Goal: Information Seeking & Learning: Learn about a topic

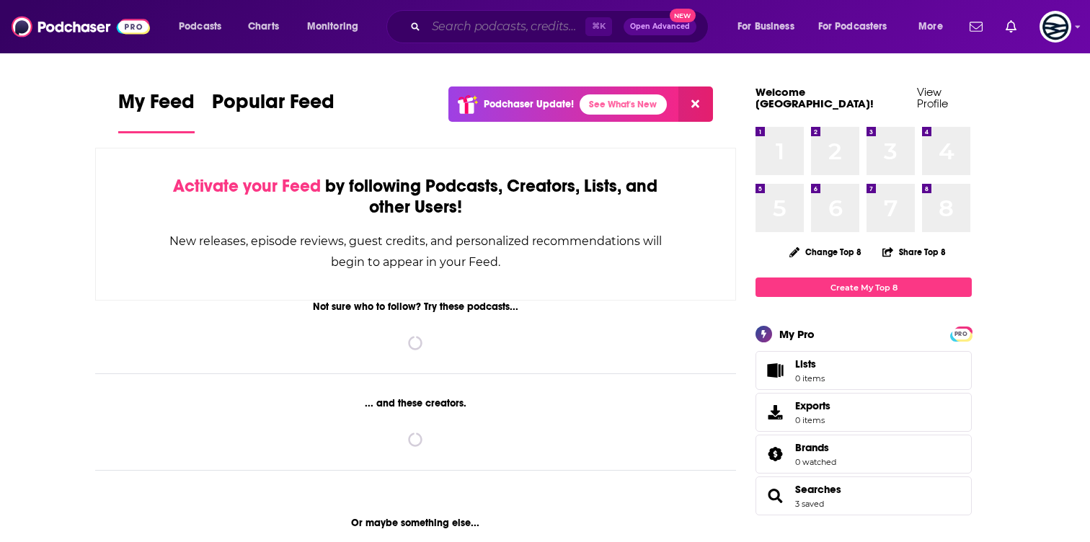
click at [452, 29] on input "Search podcasts, credits, & more..." at bounding box center [505, 26] width 159 height 23
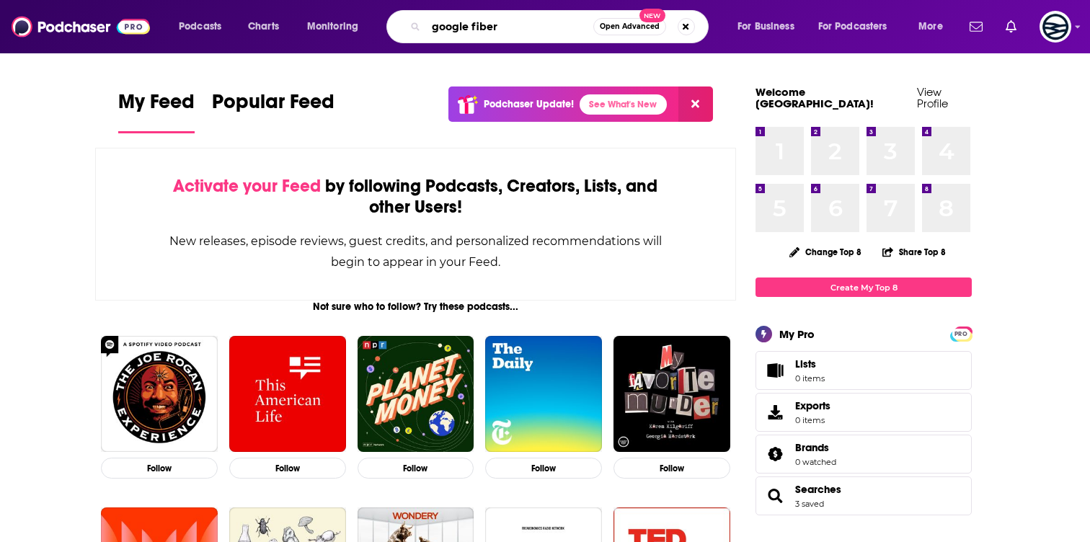
type input "google fiber"
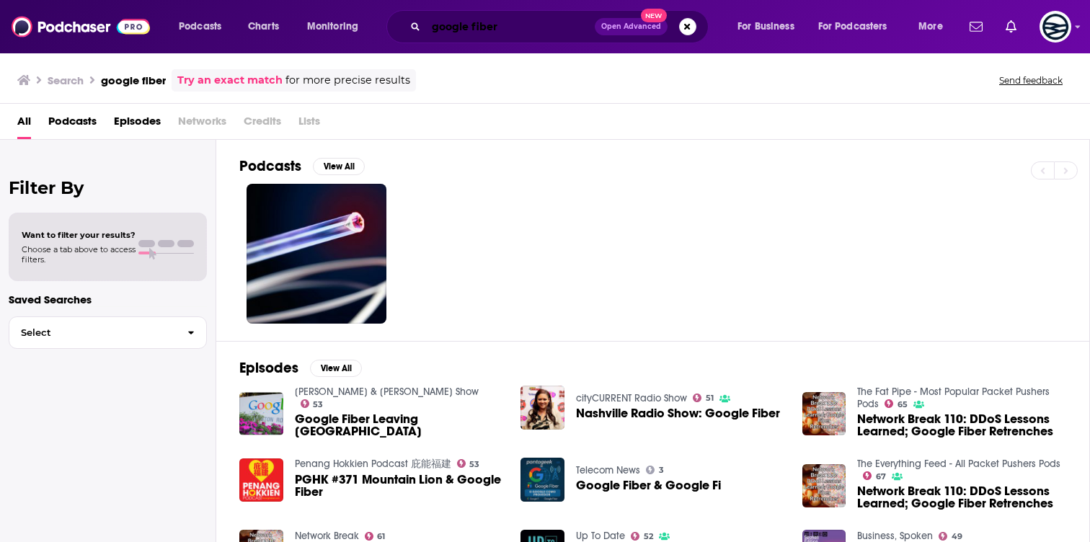
click at [428, 19] on input "google fiber" at bounding box center [510, 26] width 169 height 23
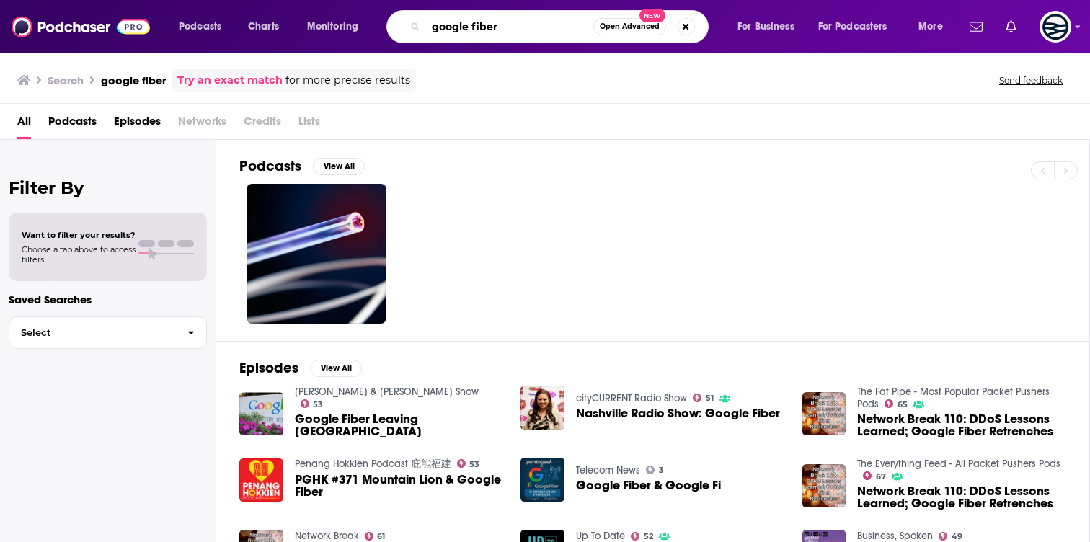
click at [428, 19] on input "google fiber" at bounding box center [509, 26] width 167 height 23
type input "LightReading"
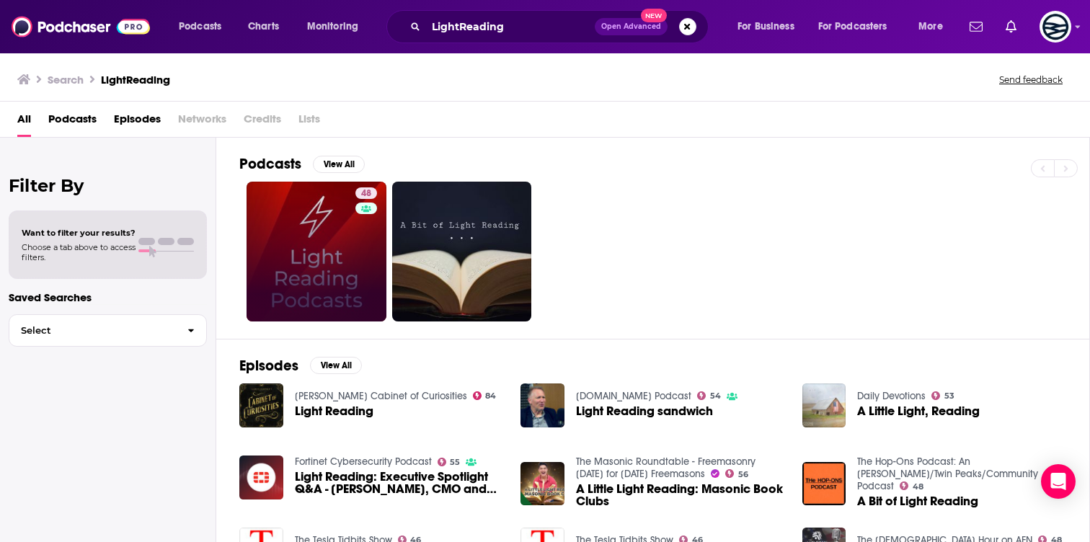
click at [303, 318] on link "48" at bounding box center [317, 252] width 140 height 140
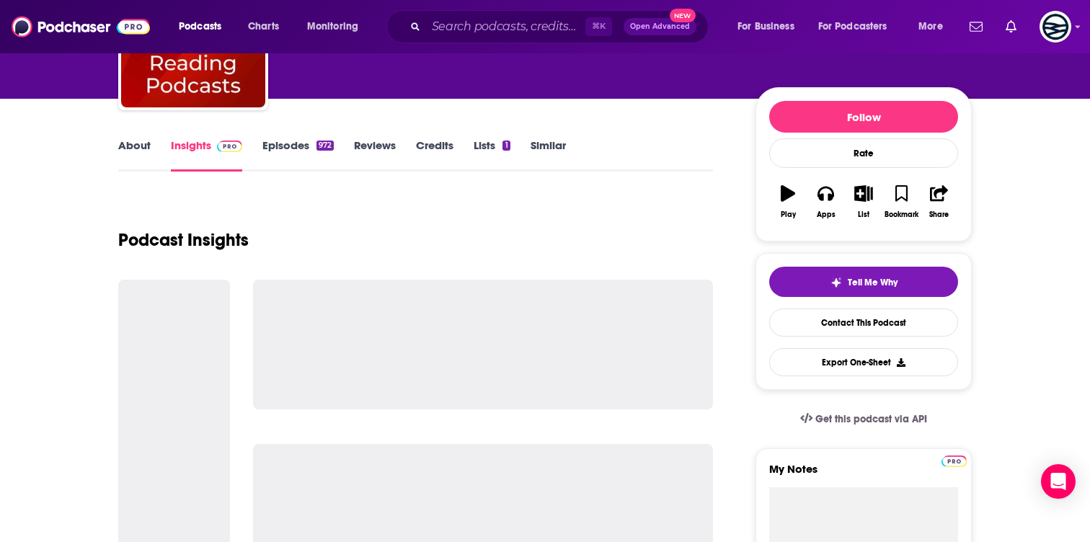
scroll to position [144, 0]
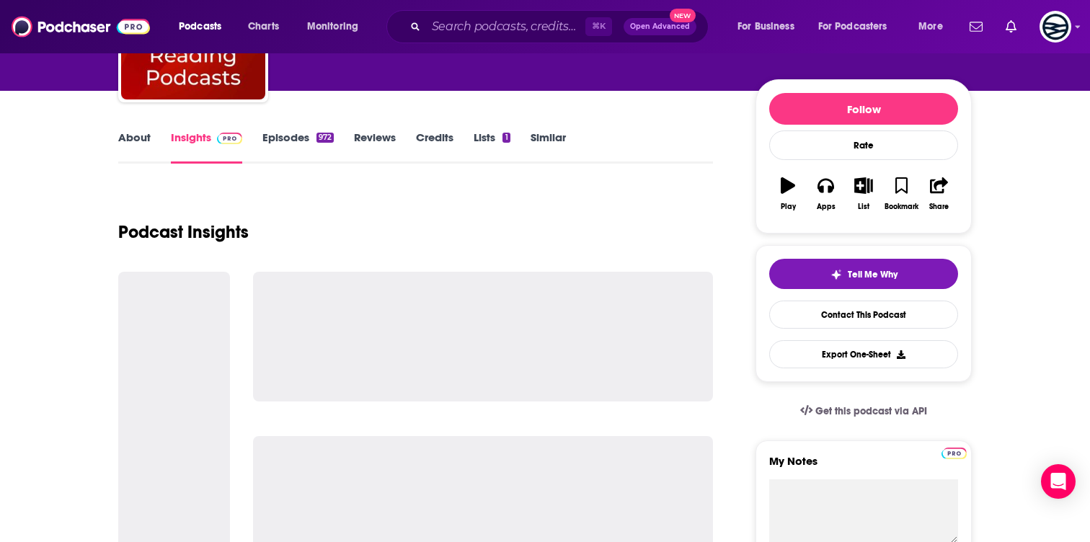
click at [289, 146] on link "Episodes 972" at bounding box center [297, 146] width 71 height 33
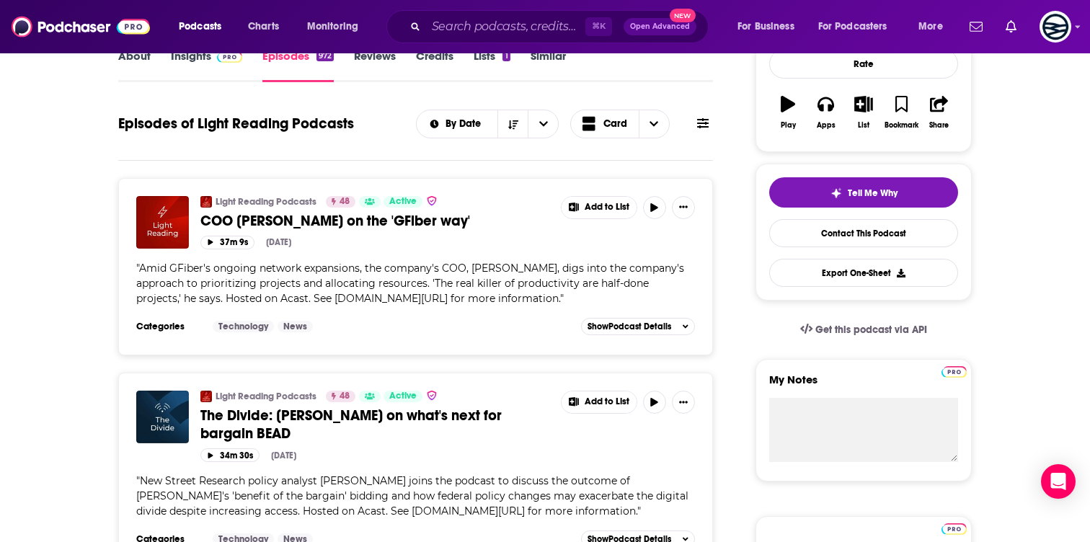
scroll to position [204, 0]
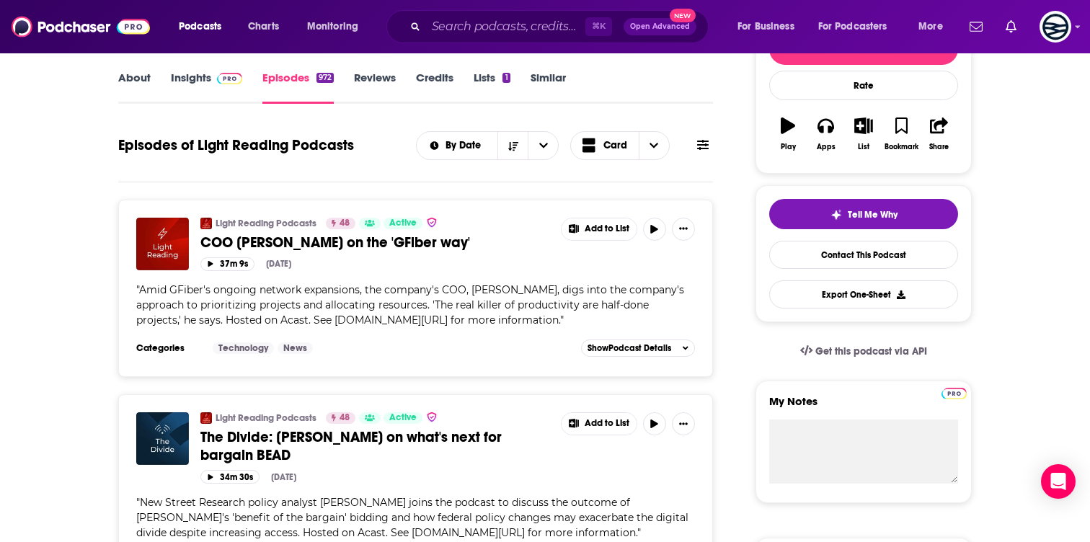
click at [337, 246] on span "COO [PERSON_NAME] on the 'GFiber way'" at bounding box center [335, 243] width 270 height 18
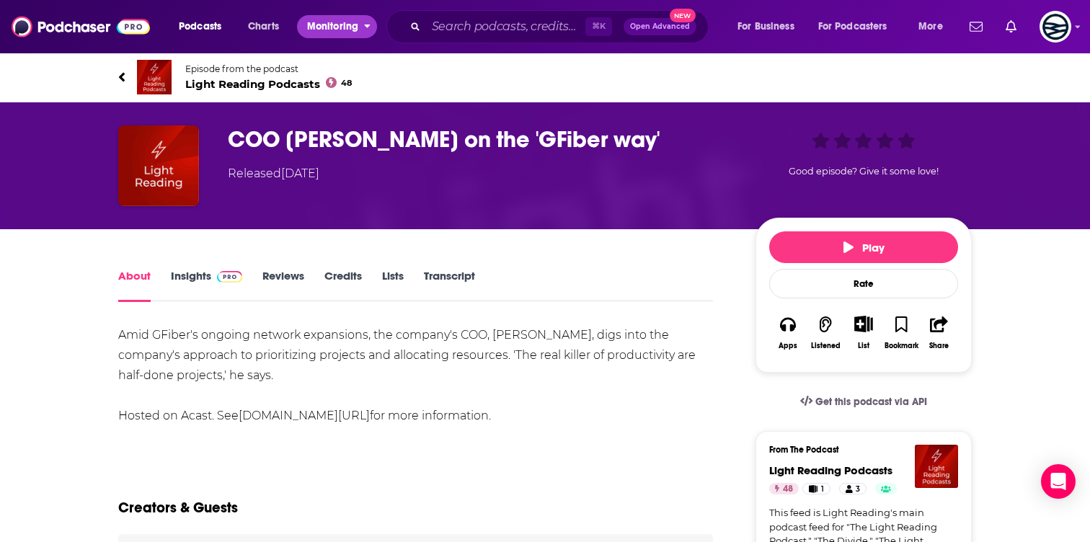
click at [366, 30] on button "Monitoring" at bounding box center [337, 26] width 80 height 23
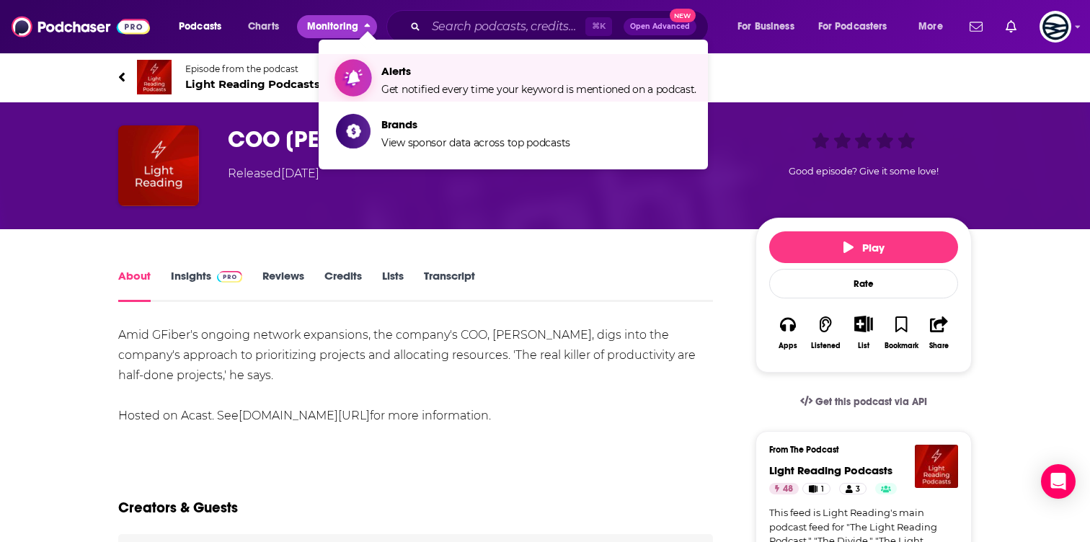
click at [388, 76] on span "Alerts" at bounding box center [538, 71] width 315 height 14
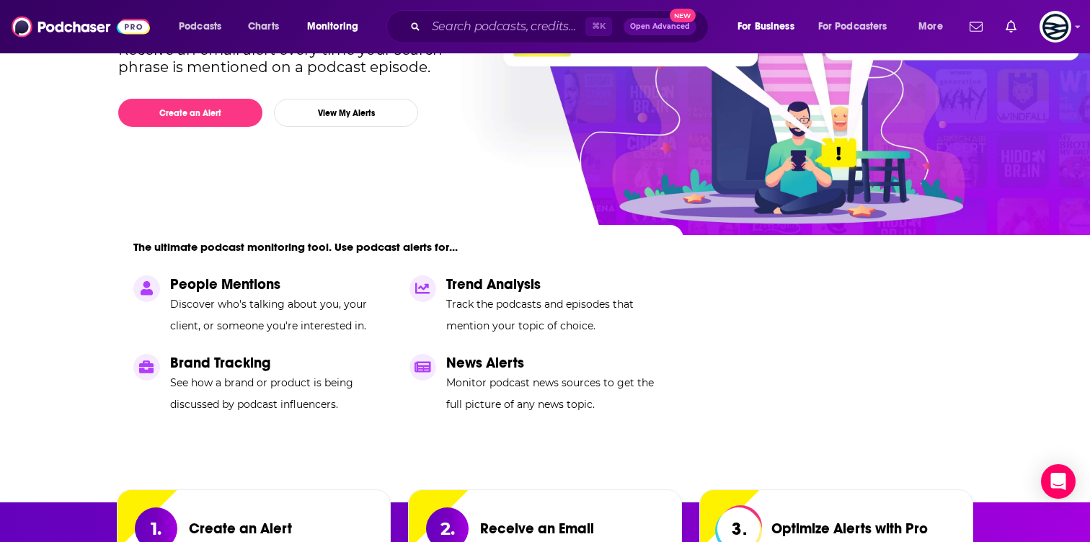
scroll to position [177, 0]
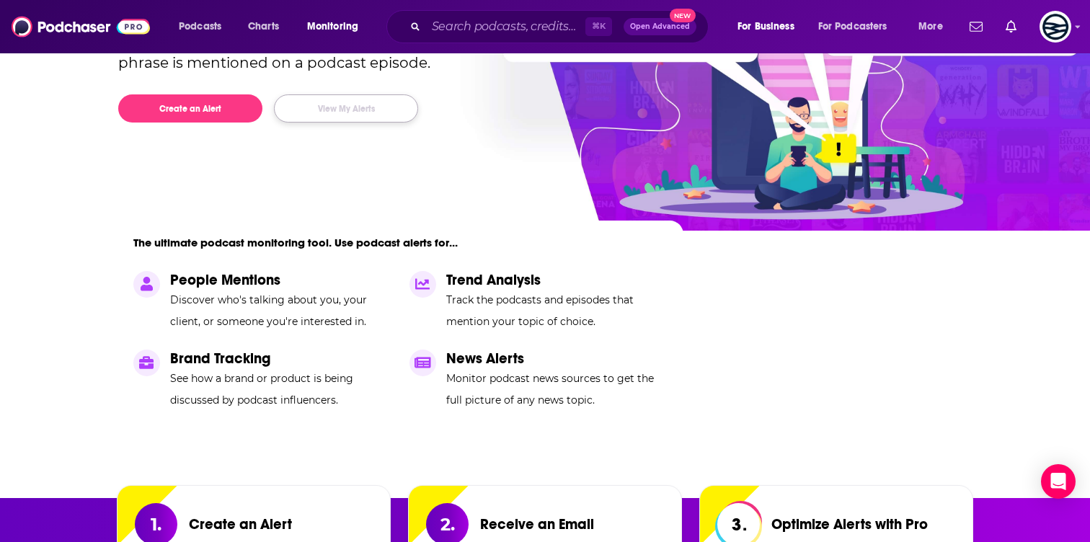
click at [361, 115] on button "View My Alerts" at bounding box center [346, 108] width 144 height 28
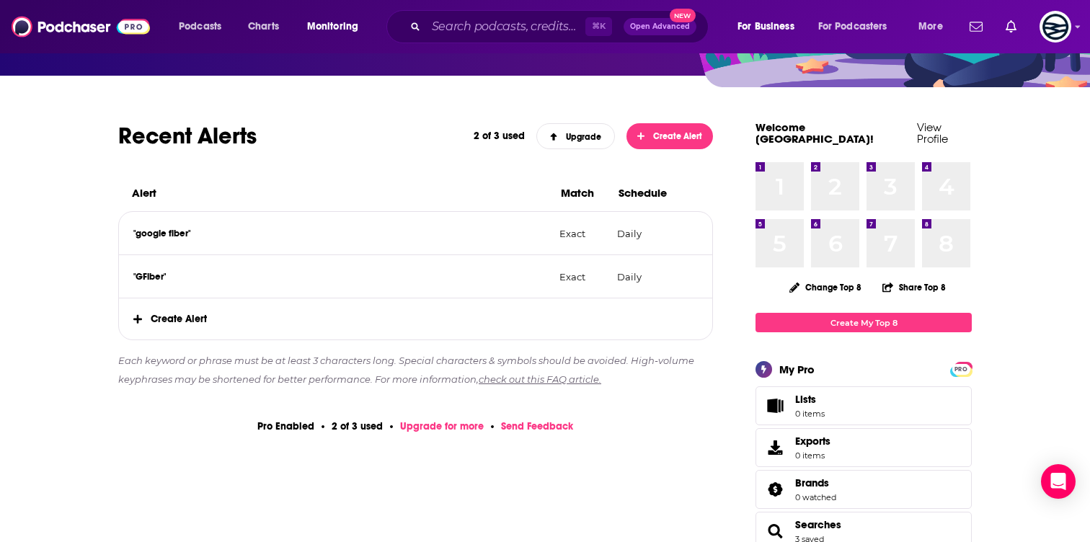
scroll to position [149, 0]
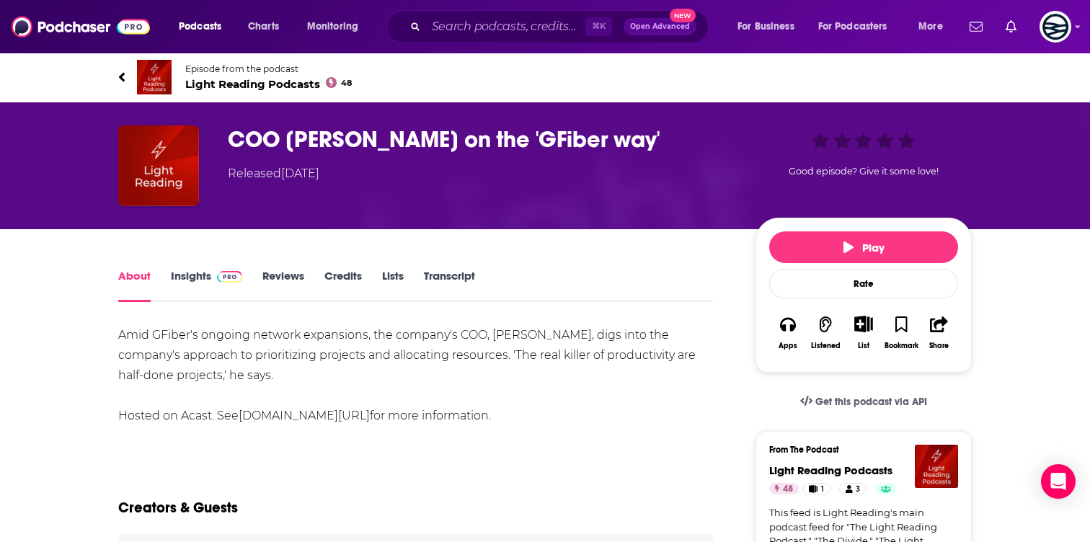
click at [427, 140] on h1 "COO [PERSON_NAME] on the 'GFiber way'" at bounding box center [480, 139] width 505 height 28
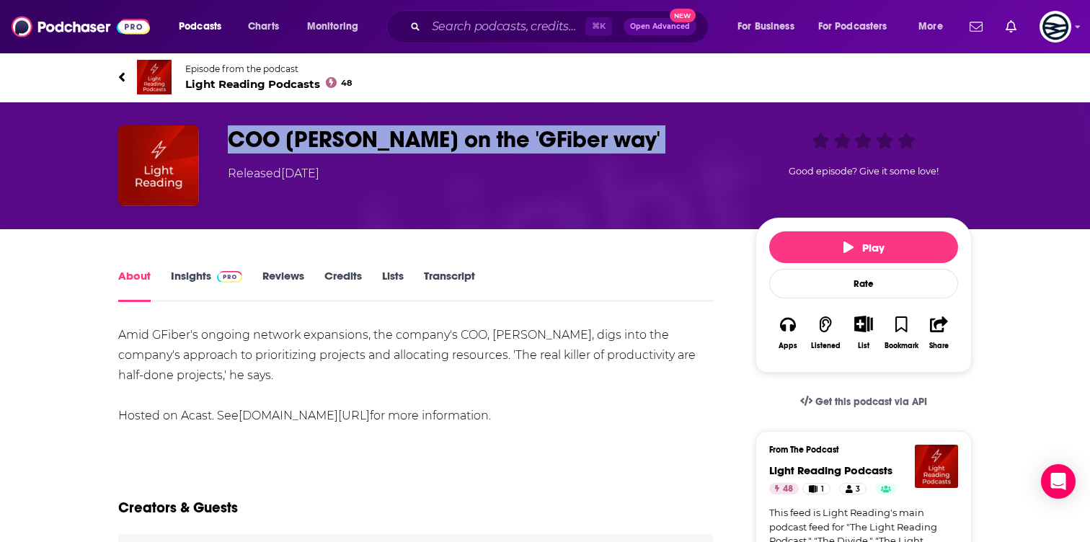
click at [427, 140] on h1 "COO [PERSON_NAME] on the 'GFiber way'" at bounding box center [480, 139] width 505 height 28
copy h1 "COO [PERSON_NAME] on the 'GFiber way'"
click at [454, 272] on link "Transcript" at bounding box center [449, 285] width 51 height 33
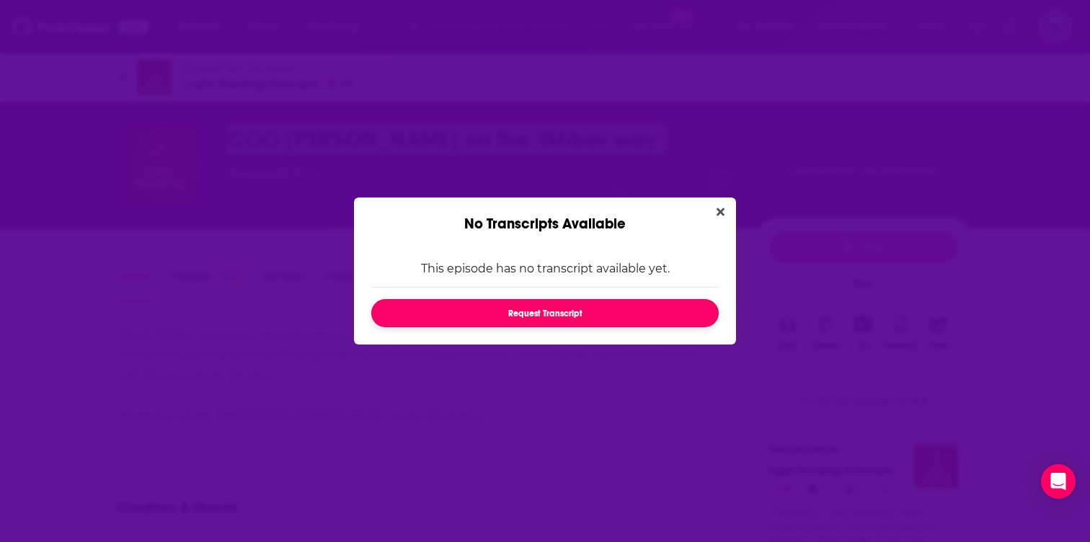
click at [522, 324] on button "Request Transcript" at bounding box center [544, 313] width 347 height 28
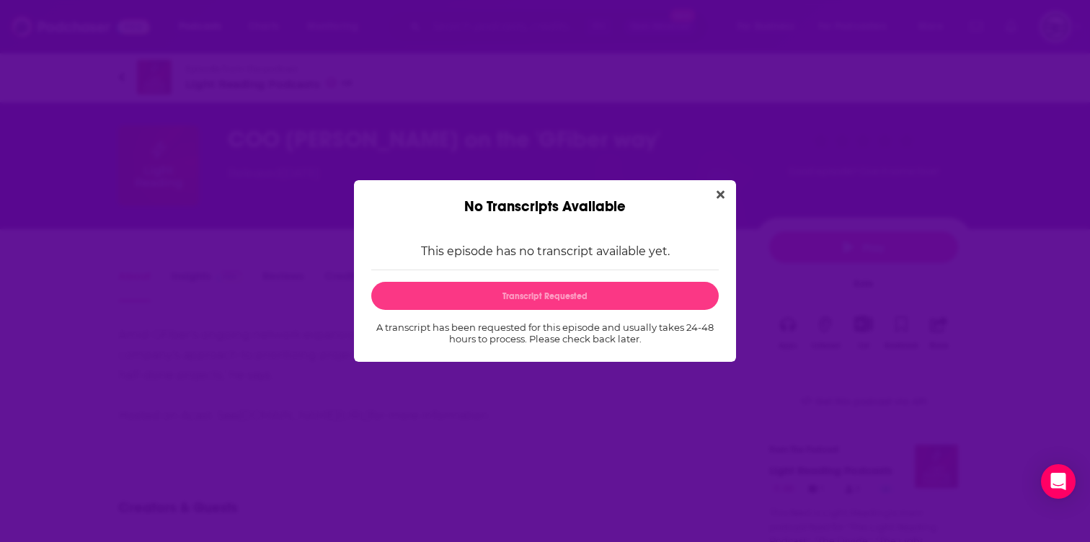
click at [719, 208] on div "No Transcripts Available" at bounding box center [545, 197] width 382 height 35
click at [719, 193] on icon "Close" at bounding box center [720, 195] width 8 height 8
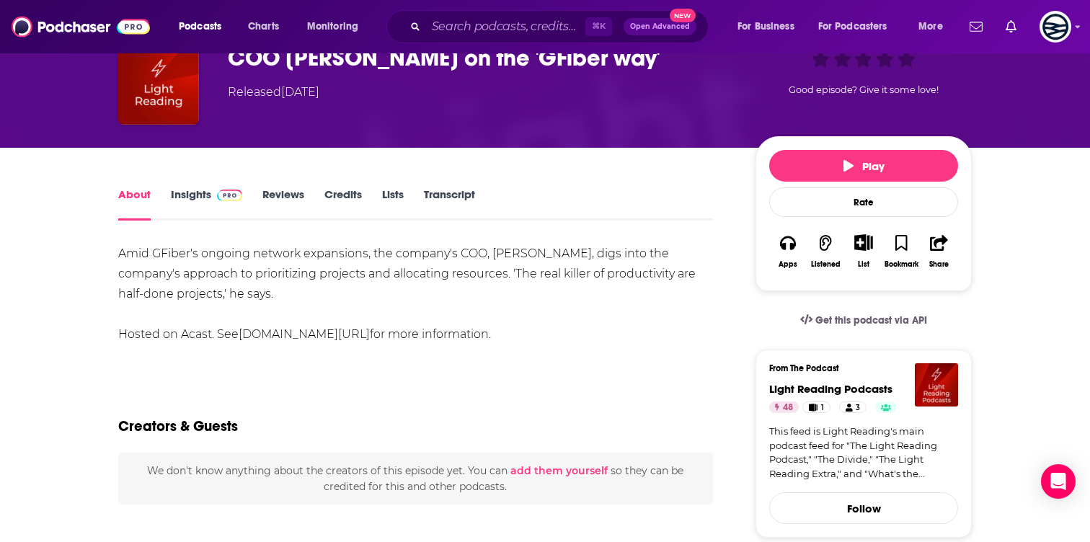
scroll to position [76, 0]
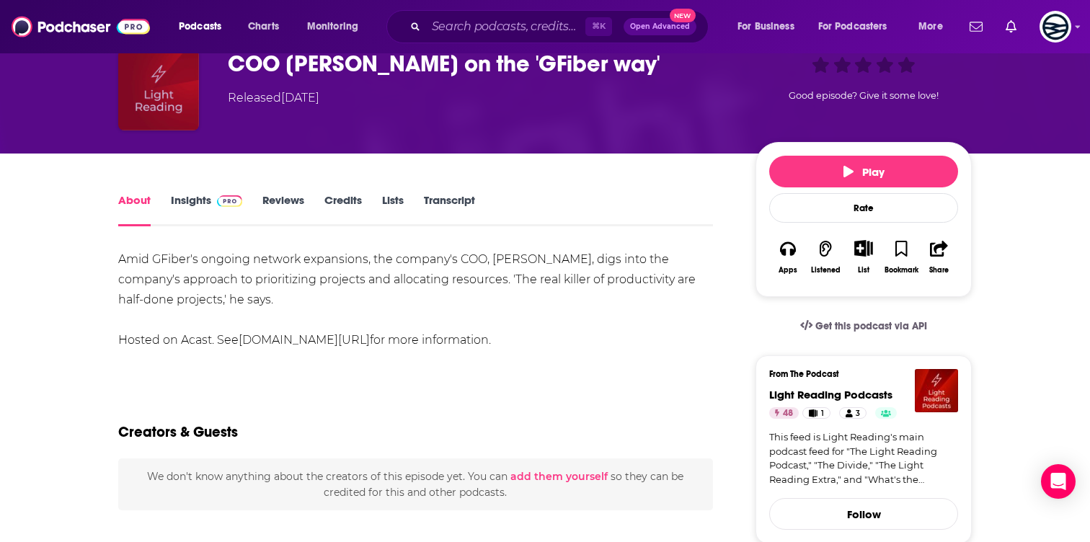
click at [190, 103] on img "COO Rocco Laurenzano on the 'GFiber way'" at bounding box center [158, 90] width 81 height 81
click at [189, 103] on img "COO Rocco Laurenzano on the 'GFiber way'" at bounding box center [158, 90] width 81 height 81
click at [301, 56] on h1 "COO [PERSON_NAME] on the 'GFiber way'" at bounding box center [480, 64] width 505 height 28
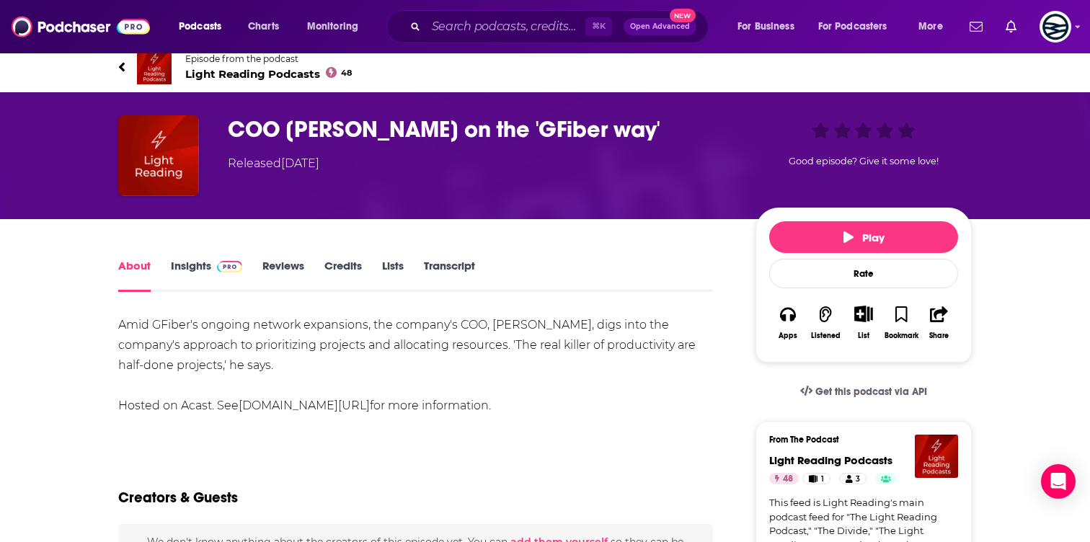
scroll to position [0, 0]
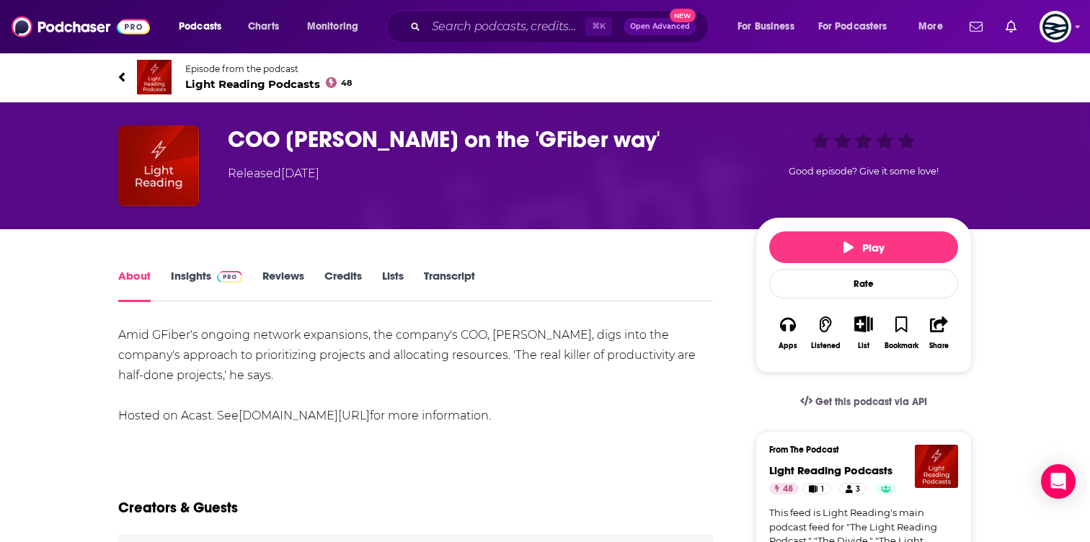
click at [161, 86] on img at bounding box center [154, 77] width 35 height 35
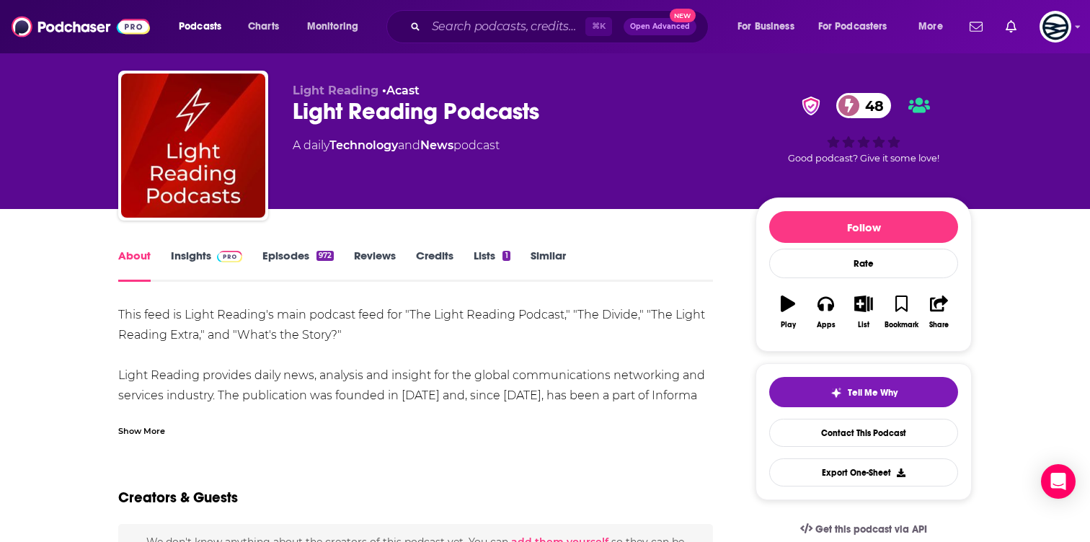
scroll to position [56, 0]
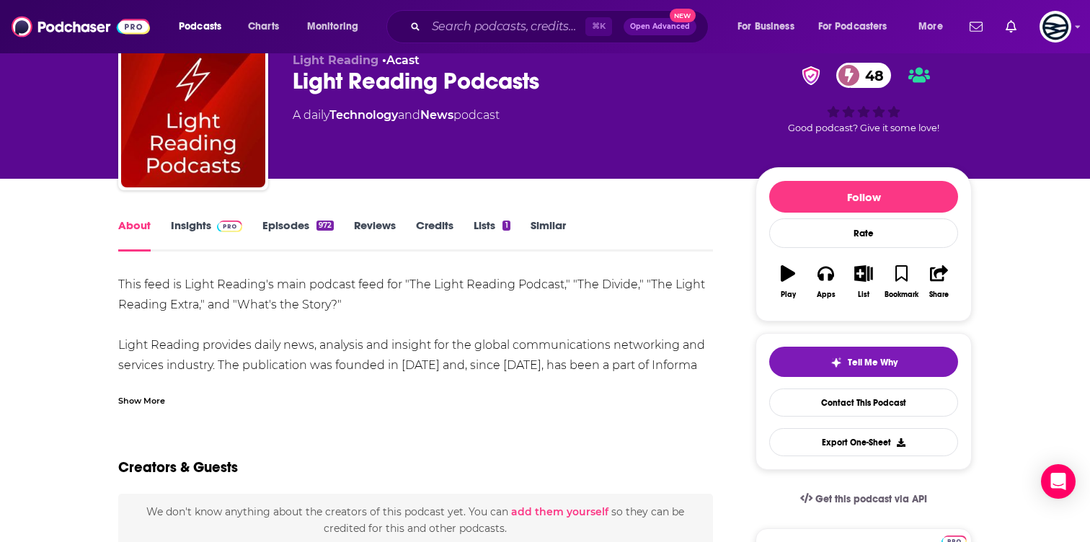
click at [238, 218] on div "About Insights Episodes 972 Reviews Credits Lists 1 Similar" at bounding box center [415, 233] width 595 height 35
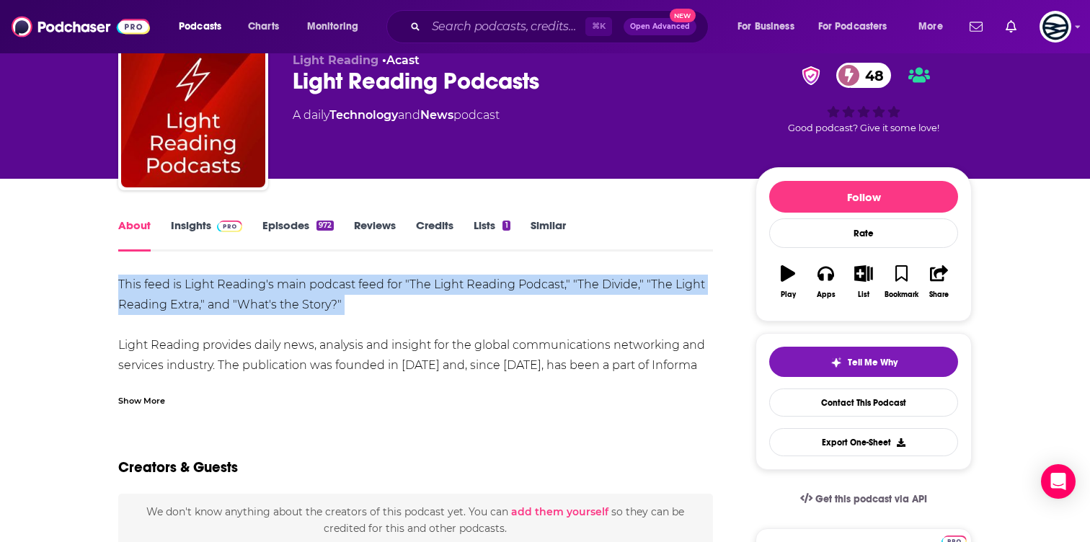
drag, startPoint x: 378, startPoint y: 316, endPoint x: 108, endPoint y: 281, distance: 272.6
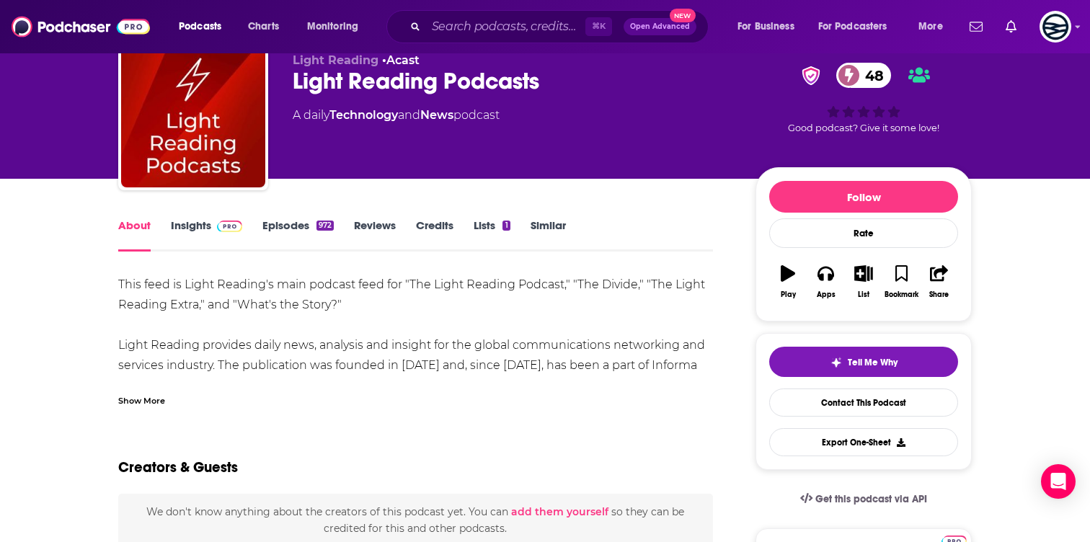
click at [180, 347] on div "This feed is Light Reading's main podcast feed for "The Light Reading Podcast,"…" at bounding box center [415, 366] width 595 height 182
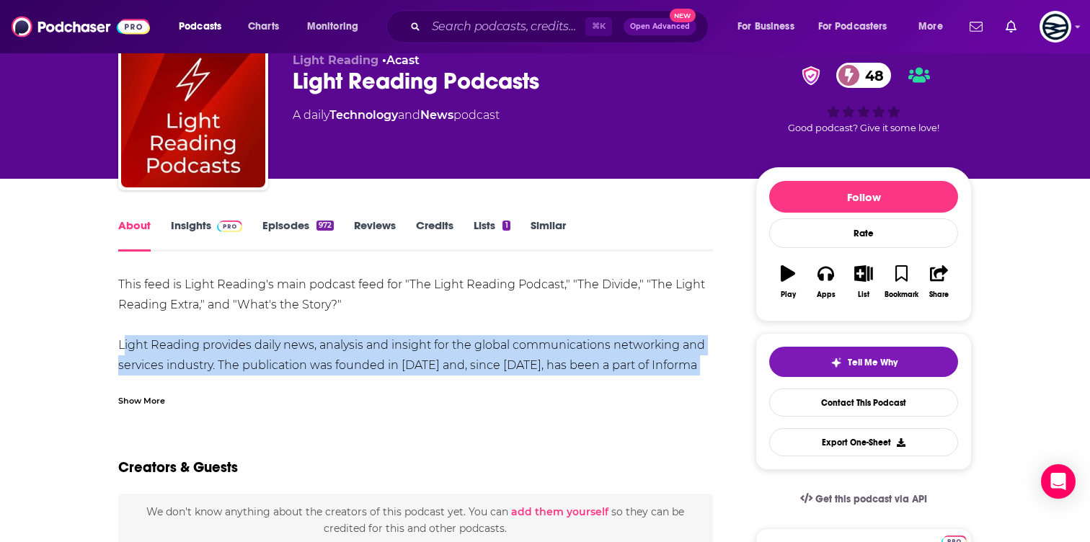
click at [180, 347] on div "This feed is Light Reading's main podcast feed for "The Light Reading Podcast,"…" at bounding box center [415, 366] width 595 height 182
copy div "Light Reading provides daily news, analysis and insight for the global communic…"
click at [232, 230] on img at bounding box center [229, 227] width 25 height 12
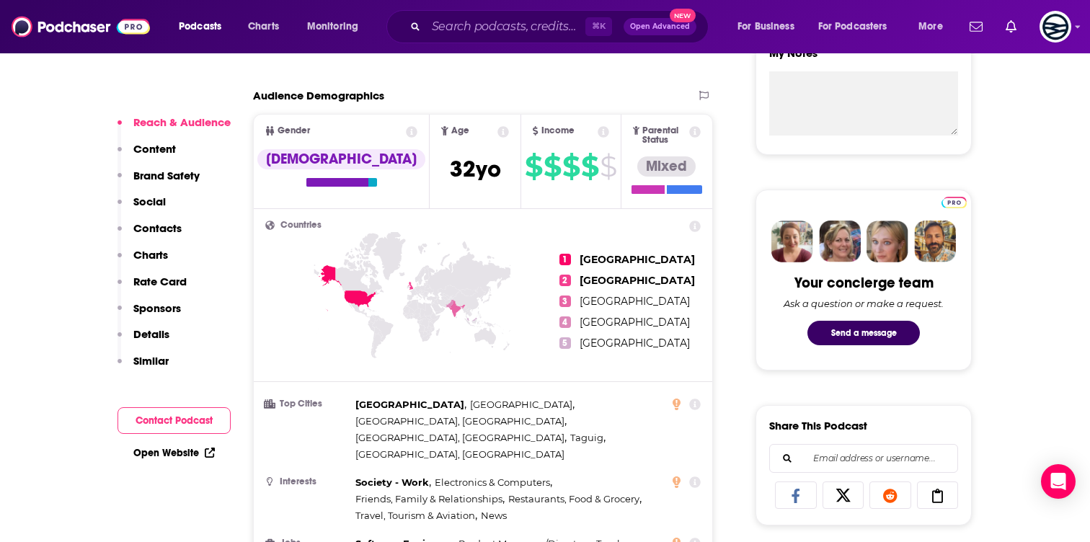
scroll to position [585, 0]
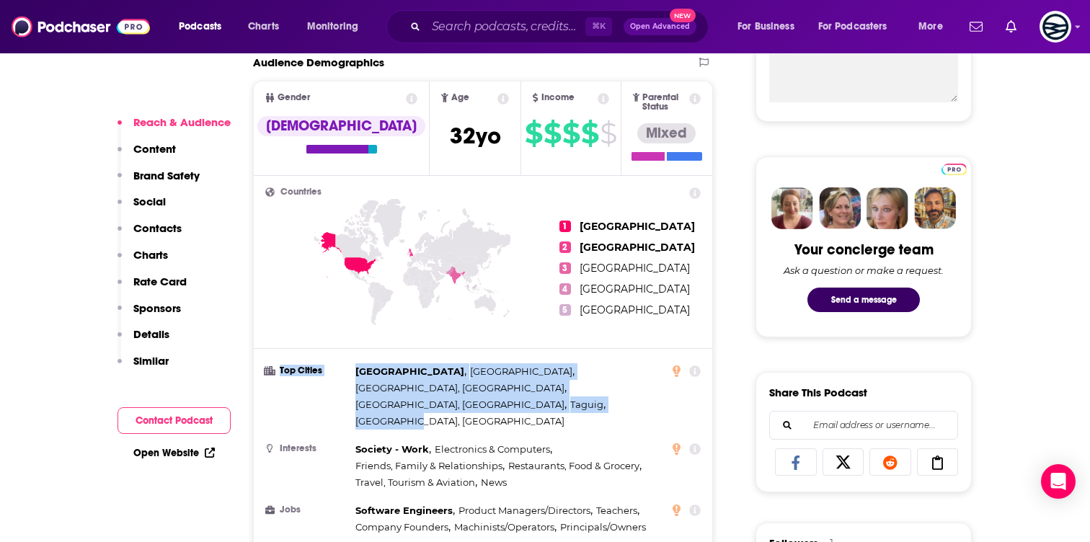
drag, startPoint x: 409, startPoint y: 381, endPoint x: 340, endPoint y: 367, distance: 70.7
click at [340, 366] on li "Top Cities [GEOGRAPHIC_DATA] , [GEOGRAPHIC_DATA] , [GEOGRAPHIC_DATA], [GEOGRAPH…" at bounding box center [482, 396] width 435 height 66
copy li "Top Cities [GEOGRAPHIC_DATA] , [GEOGRAPHIC_DATA] , [GEOGRAPHIC_DATA], [GEOGRAPH…"
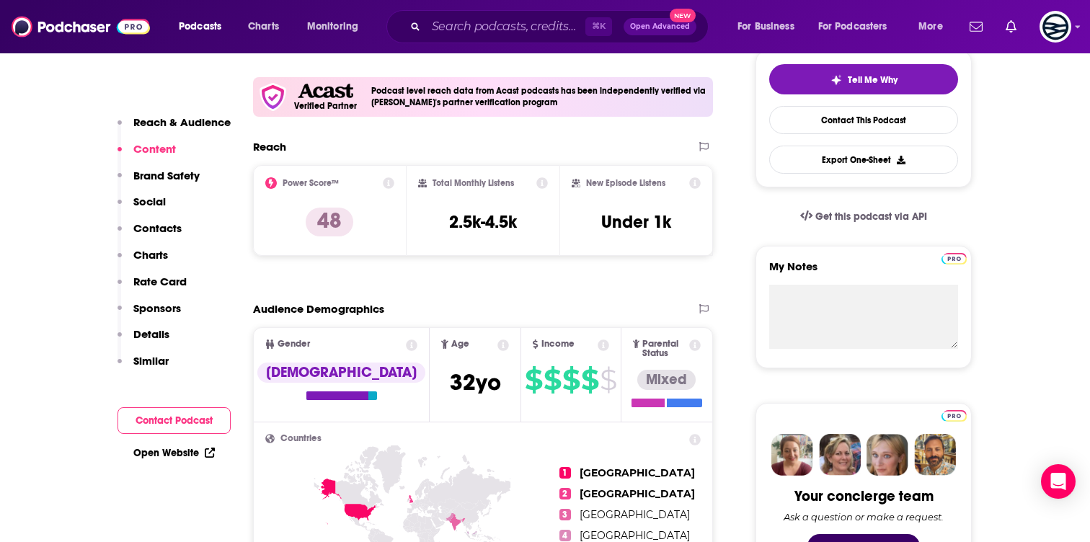
scroll to position [0, 0]
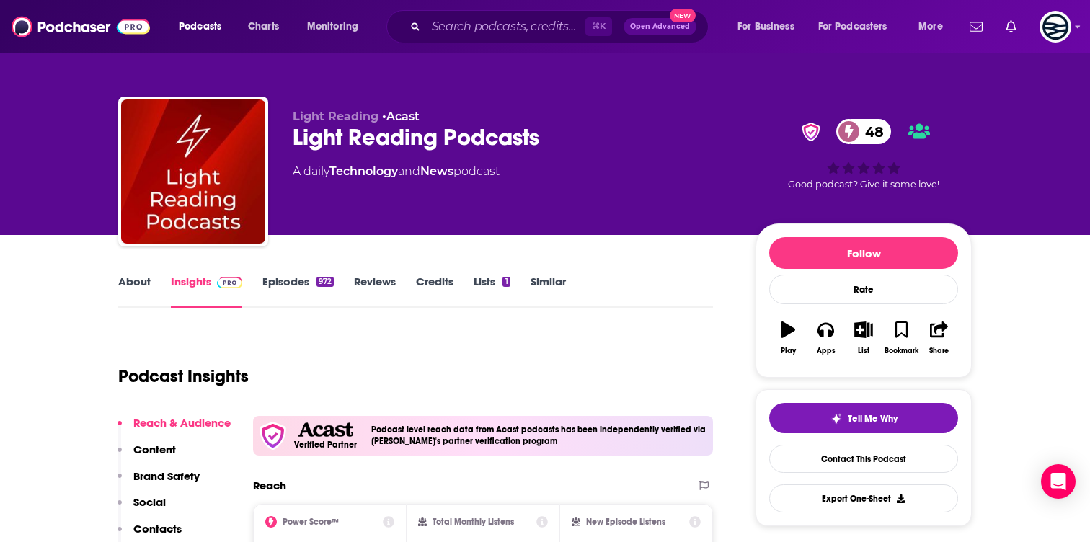
click at [306, 282] on link "Episodes 972" at bounding box center [297, 291] width 71 height 33
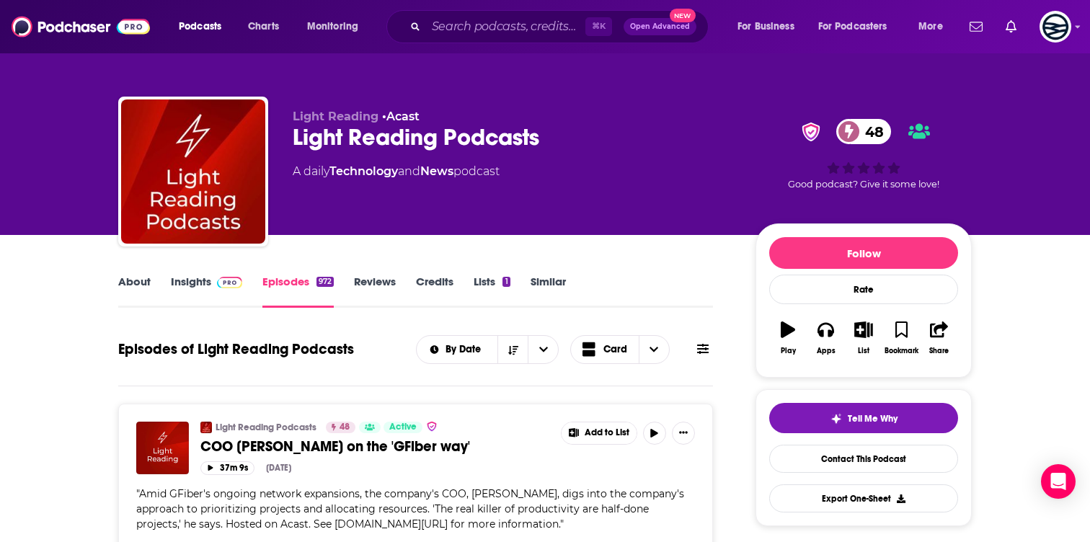
click at [320, 445] on span "COO [PERSON_NAME] on the 'GFiber way'" at bounding box center [335, 447] width 270 height 18
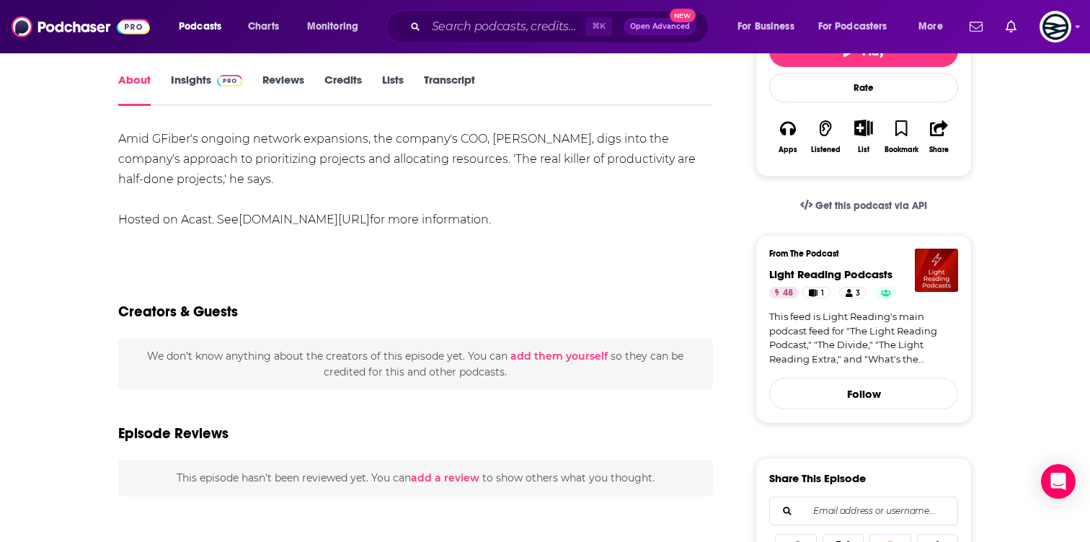
scroll to position [117, 0]
